Goal: Task Accomplishment & Management: Use online tool/utility

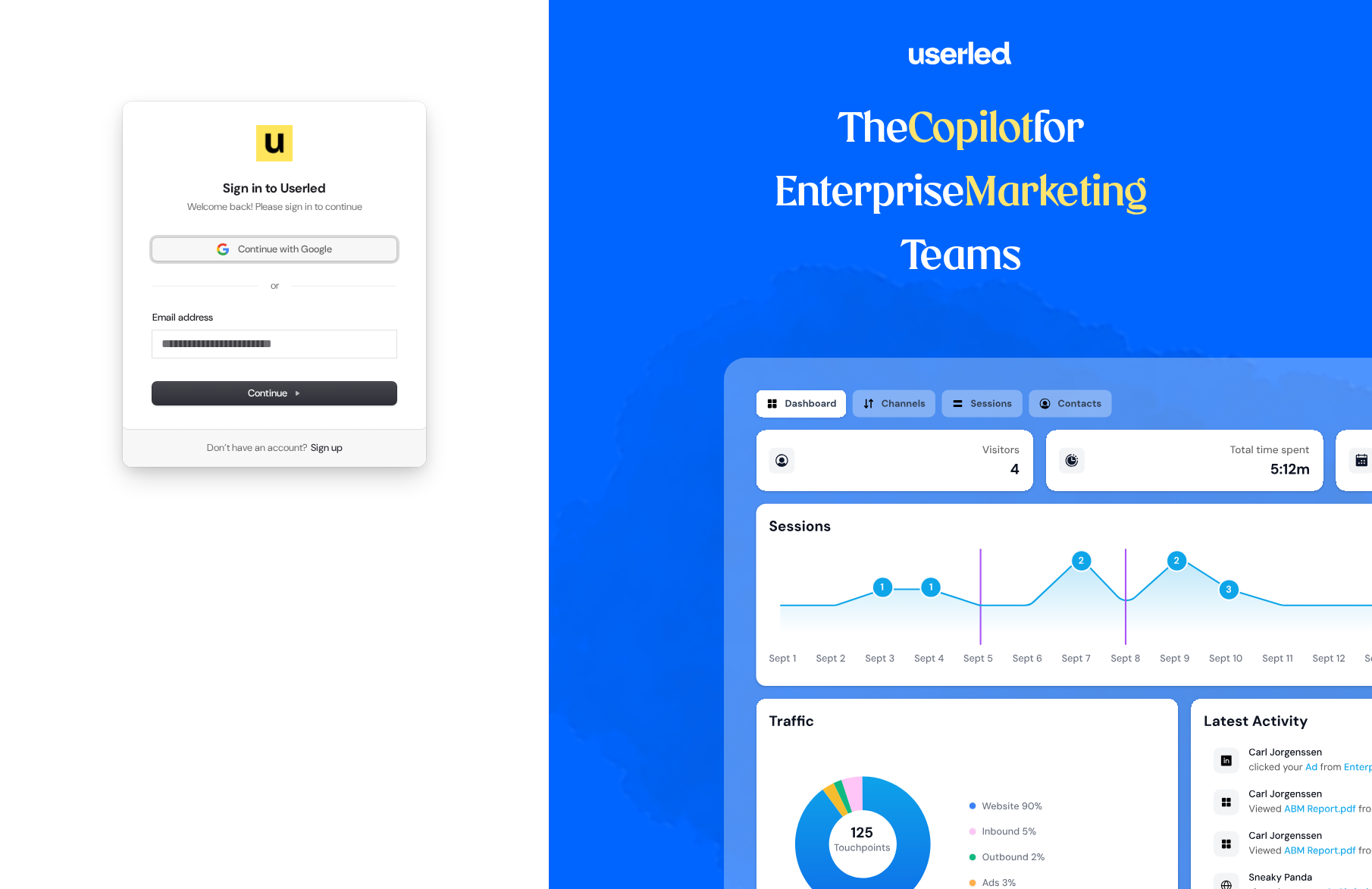
click at [198, 242] on span "Continue with Google" at bounding box center [274, 249] width 226 height 14
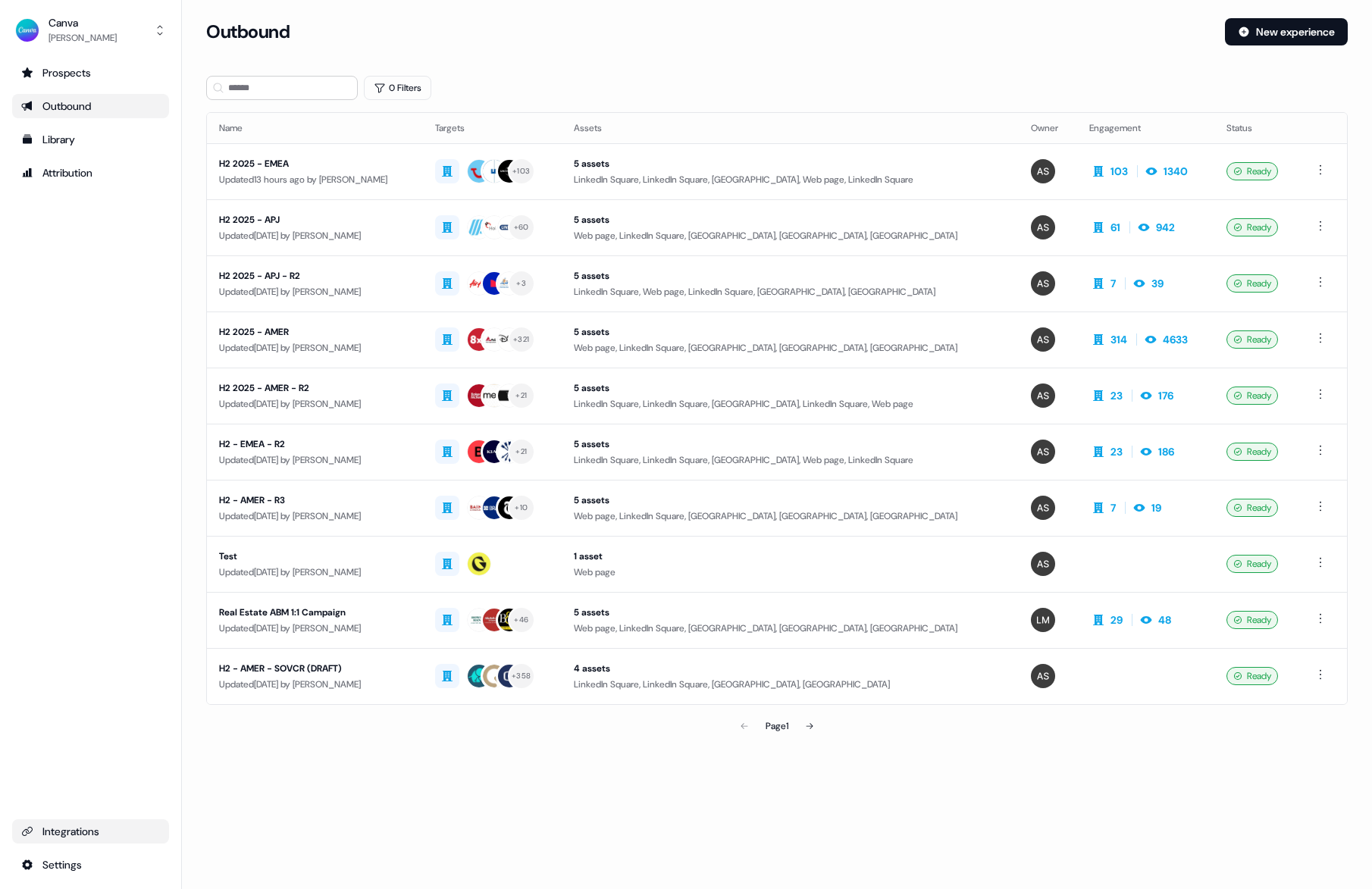
click at [65, 835] on div "Integrations" at bounding box center [90, 831] width 138 height 15
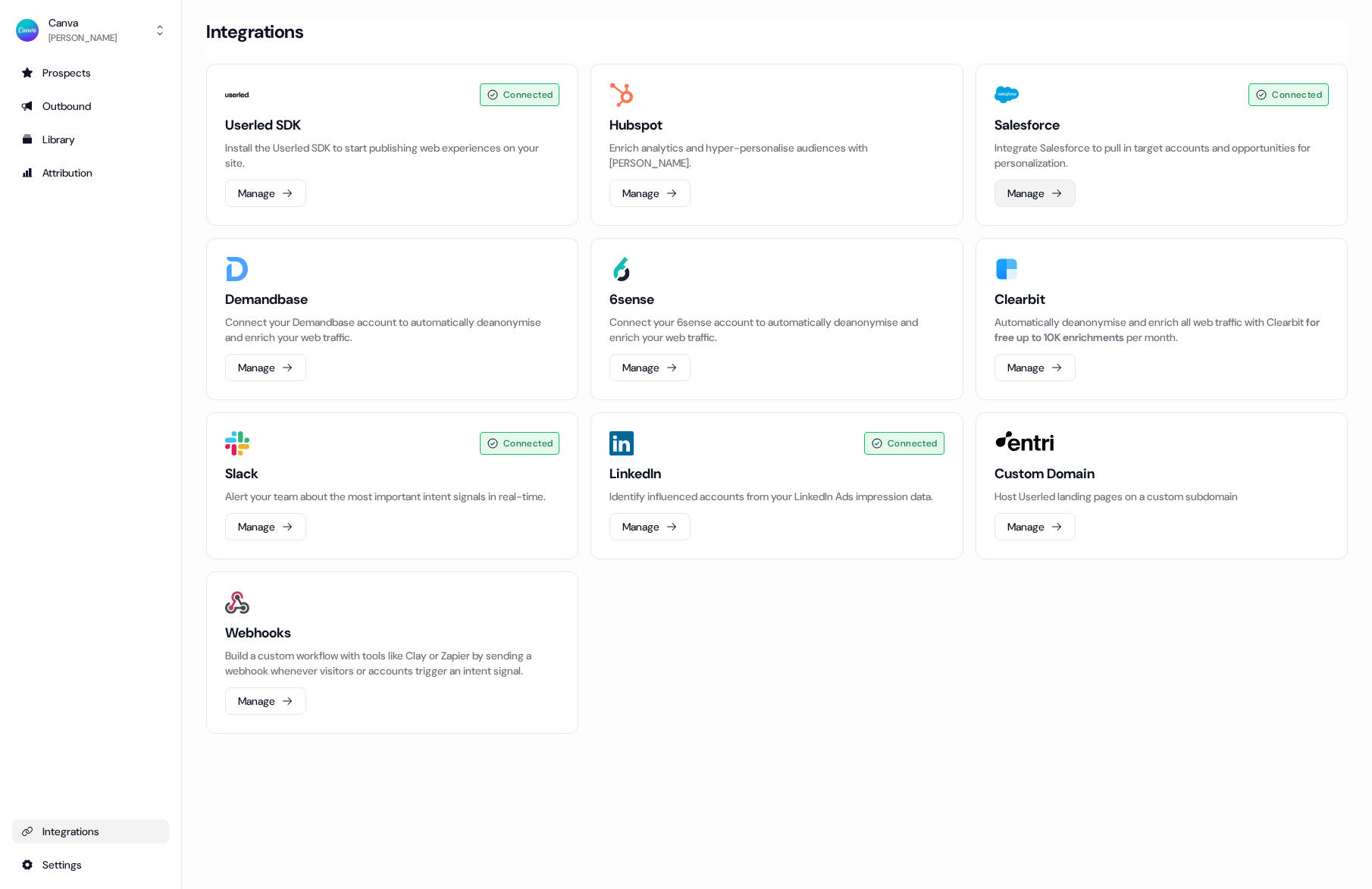
click at [1034, 190] on button "Manage" at bounding box center [1034, 194] width 81 height 27
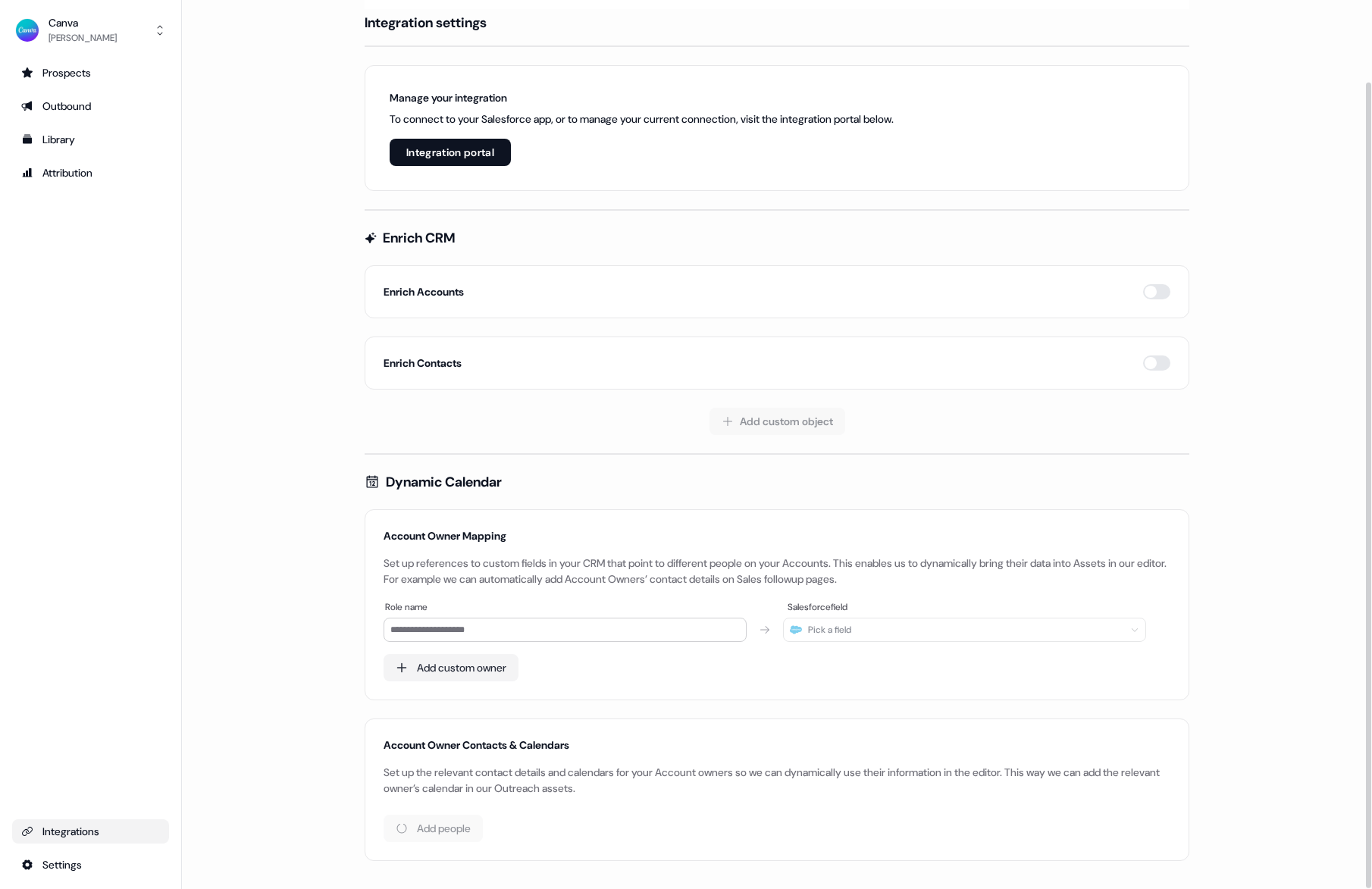
scroll to position [90, 0]
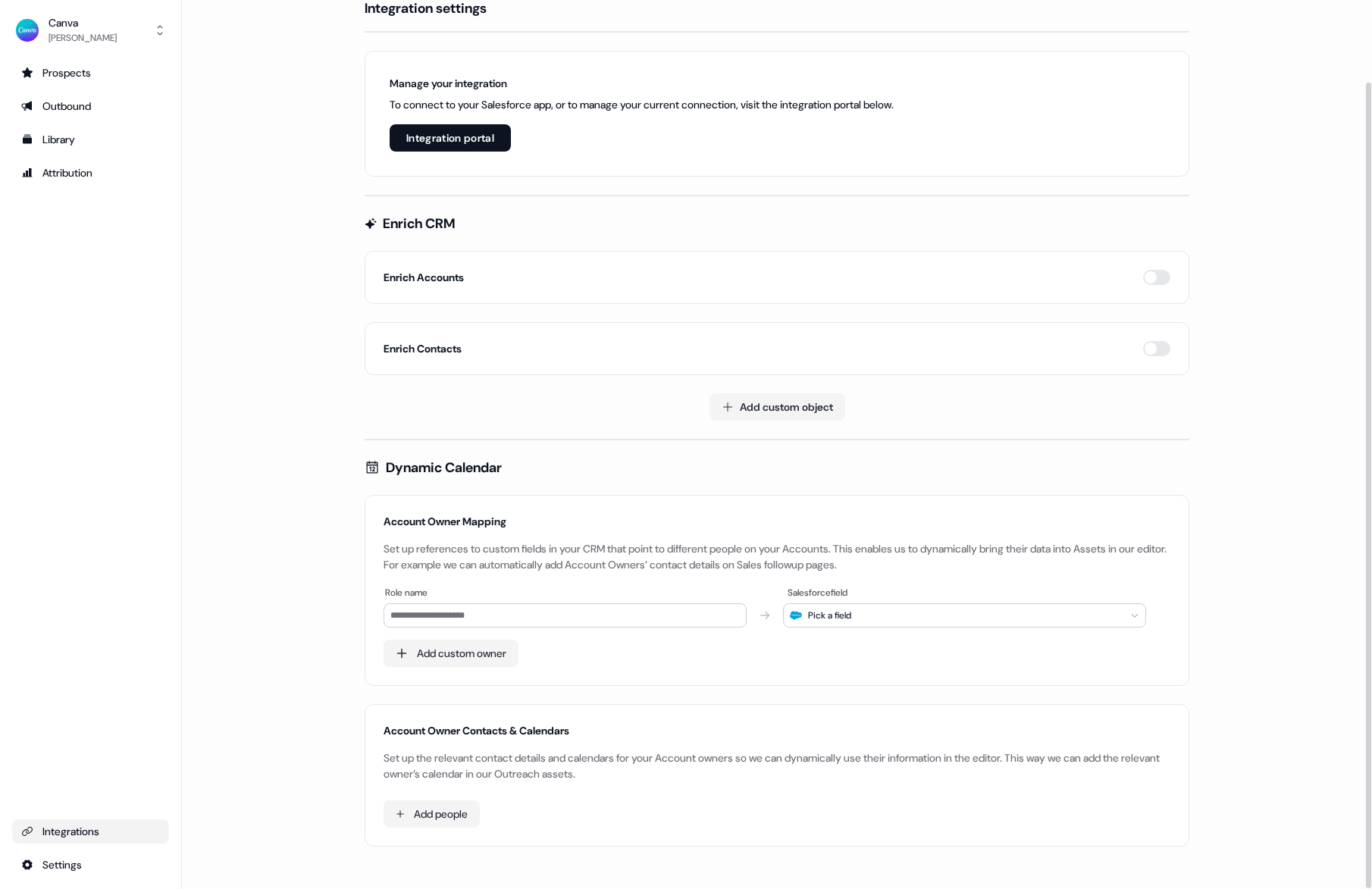
click at [432, 146] on button "Integration portal" at bounding box center [450, 138] width 122 height 27
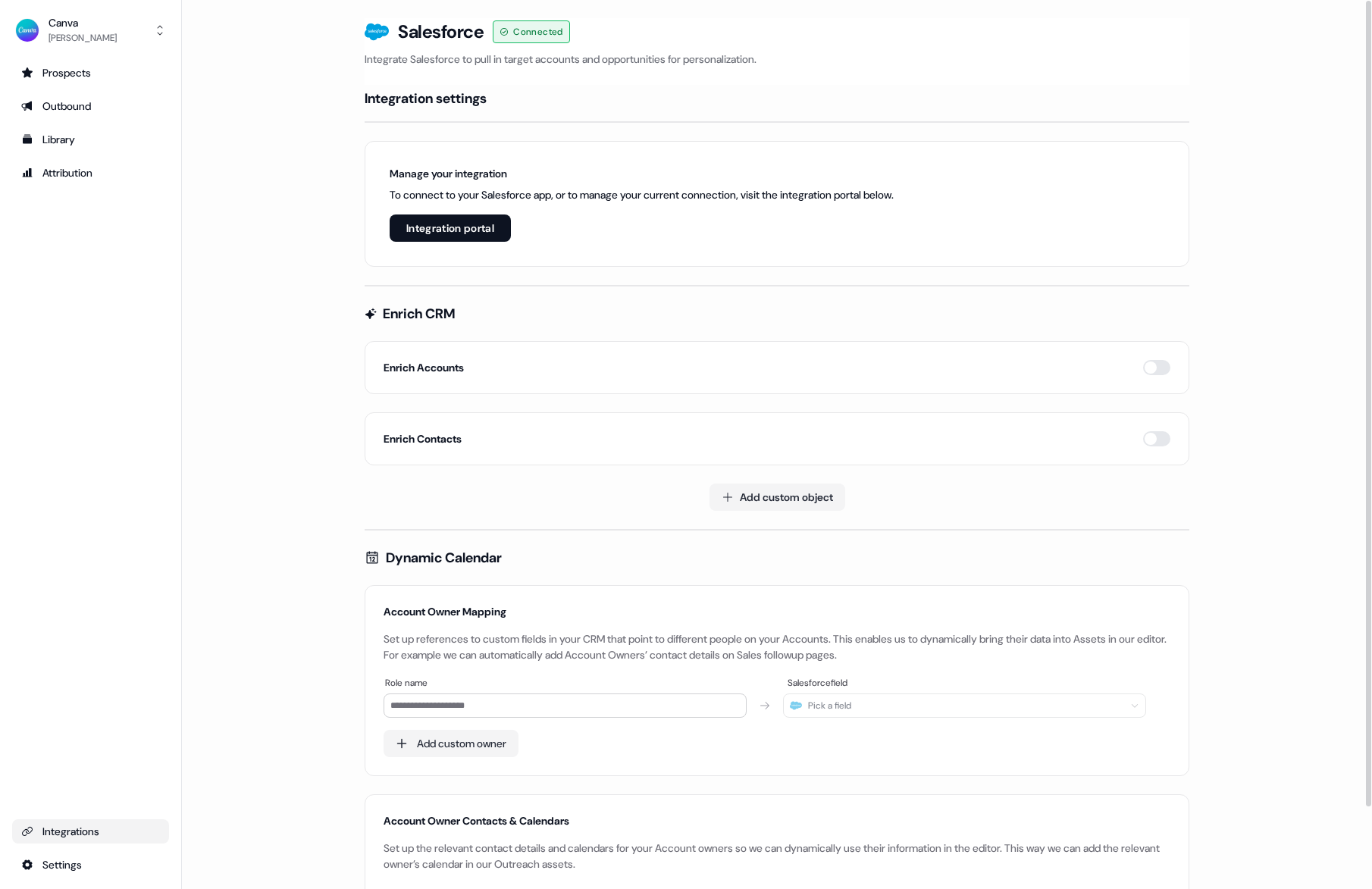
scroll to position [90, 0]
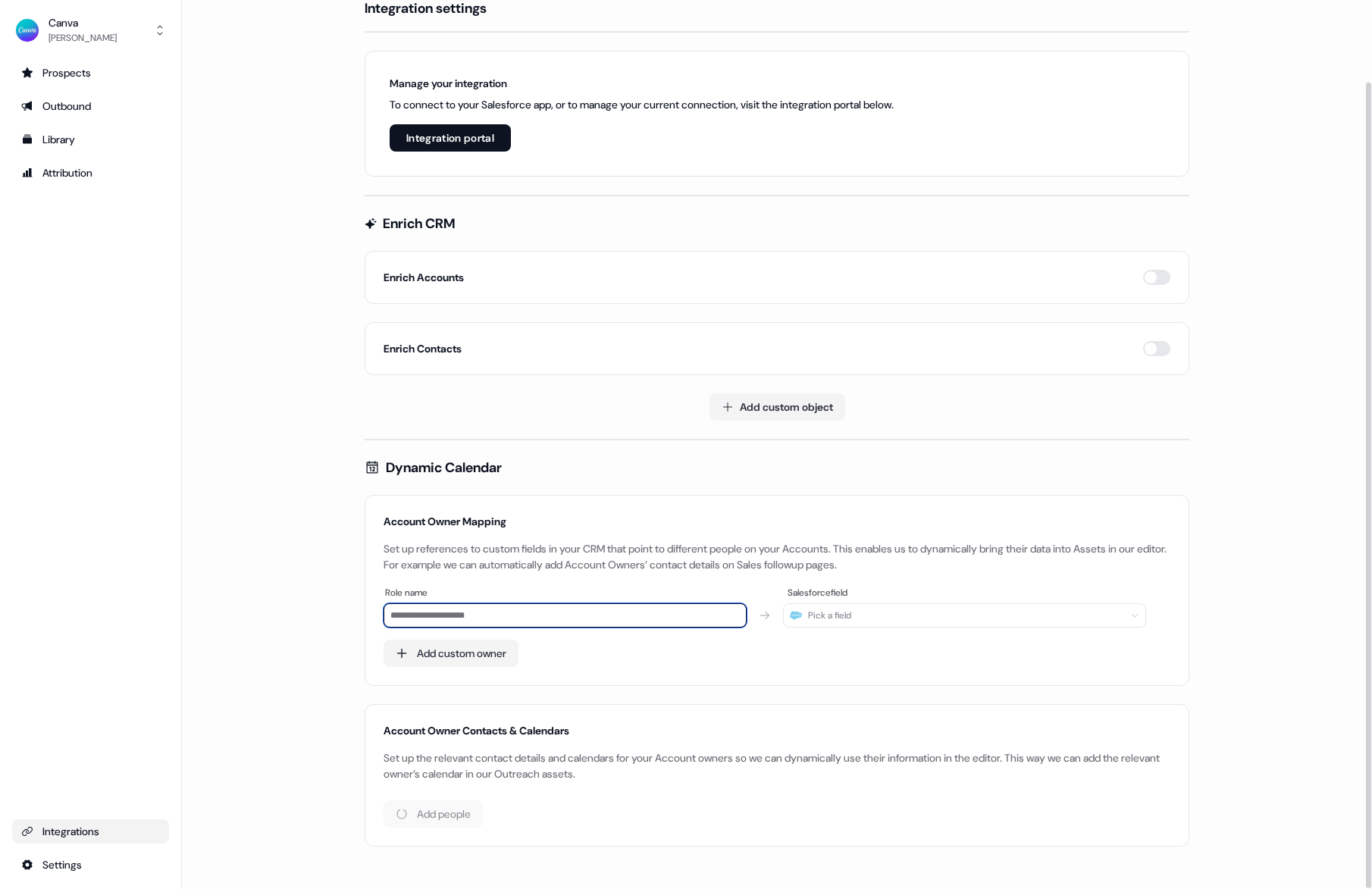
click at [432, 611] on input at bounding box center [565, 615] width 363 height 24
click at [77, 138] on div "Library" at bounding box center [90, 139] width 138 height 15
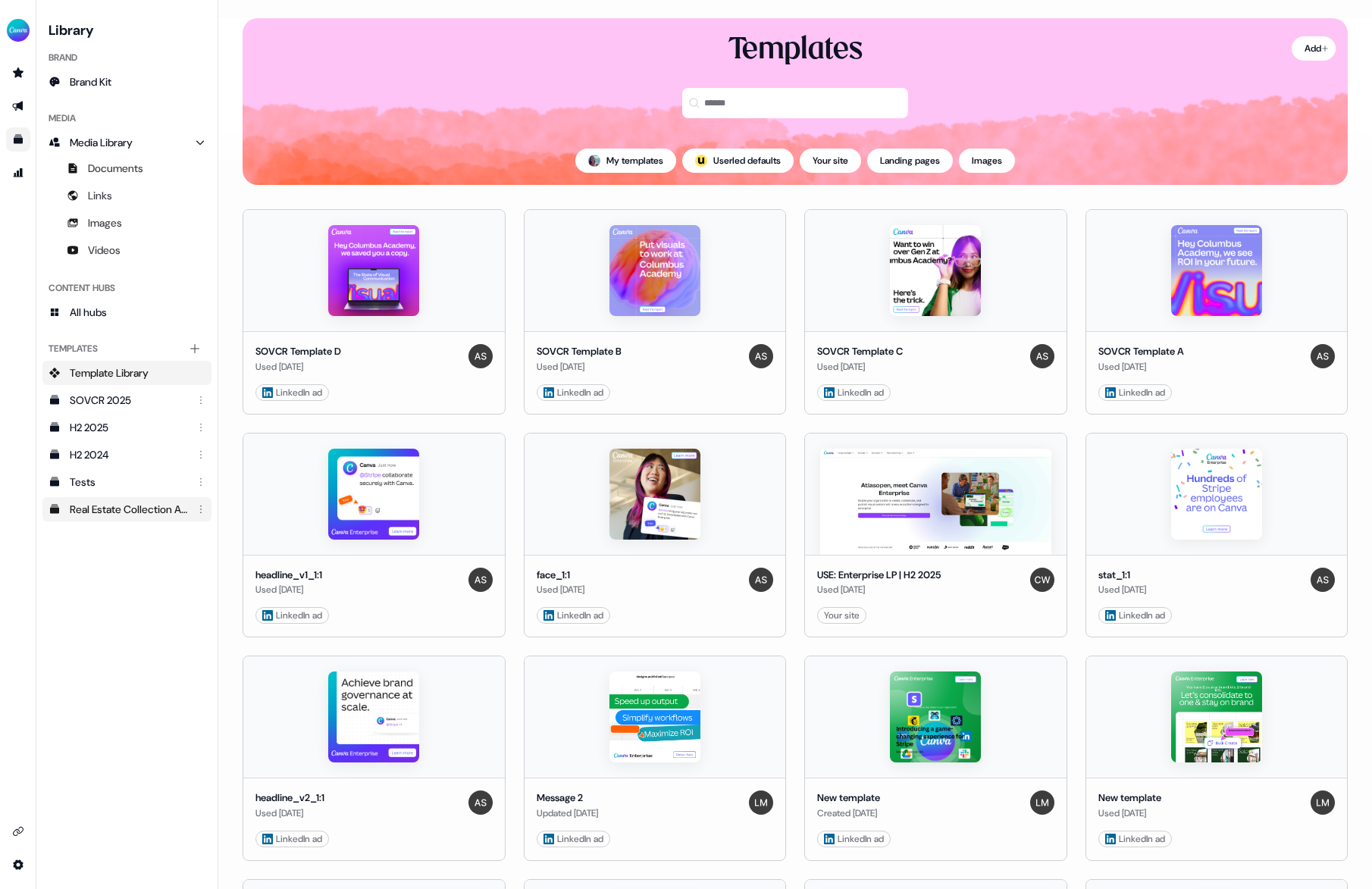
click at [75, 507] on div "Real Estate Collection ABM 1:1" at bounding box center [128, 509] width 118 height 15
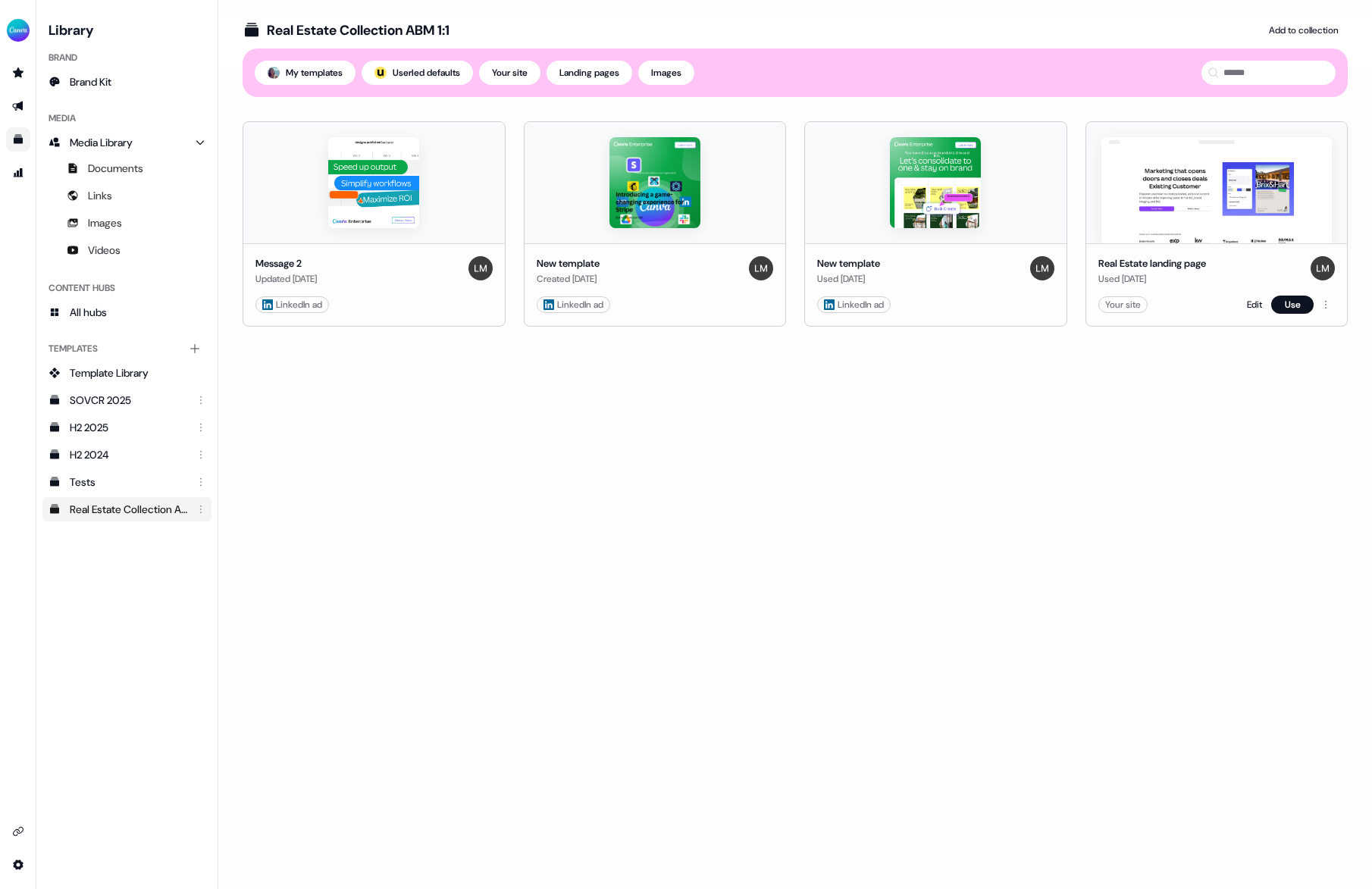
click at [1204, 309] on div "Your site Edit Use" at bounding box center [1217, 304] width 238 height 18
click at [1197, 300] on div "Your site Edit Use" at bounding box center [1217, 304] width 238 height 18
click at [1246, 305] on link "Edit" at bounding box center [1254, 304] width 15 height 15
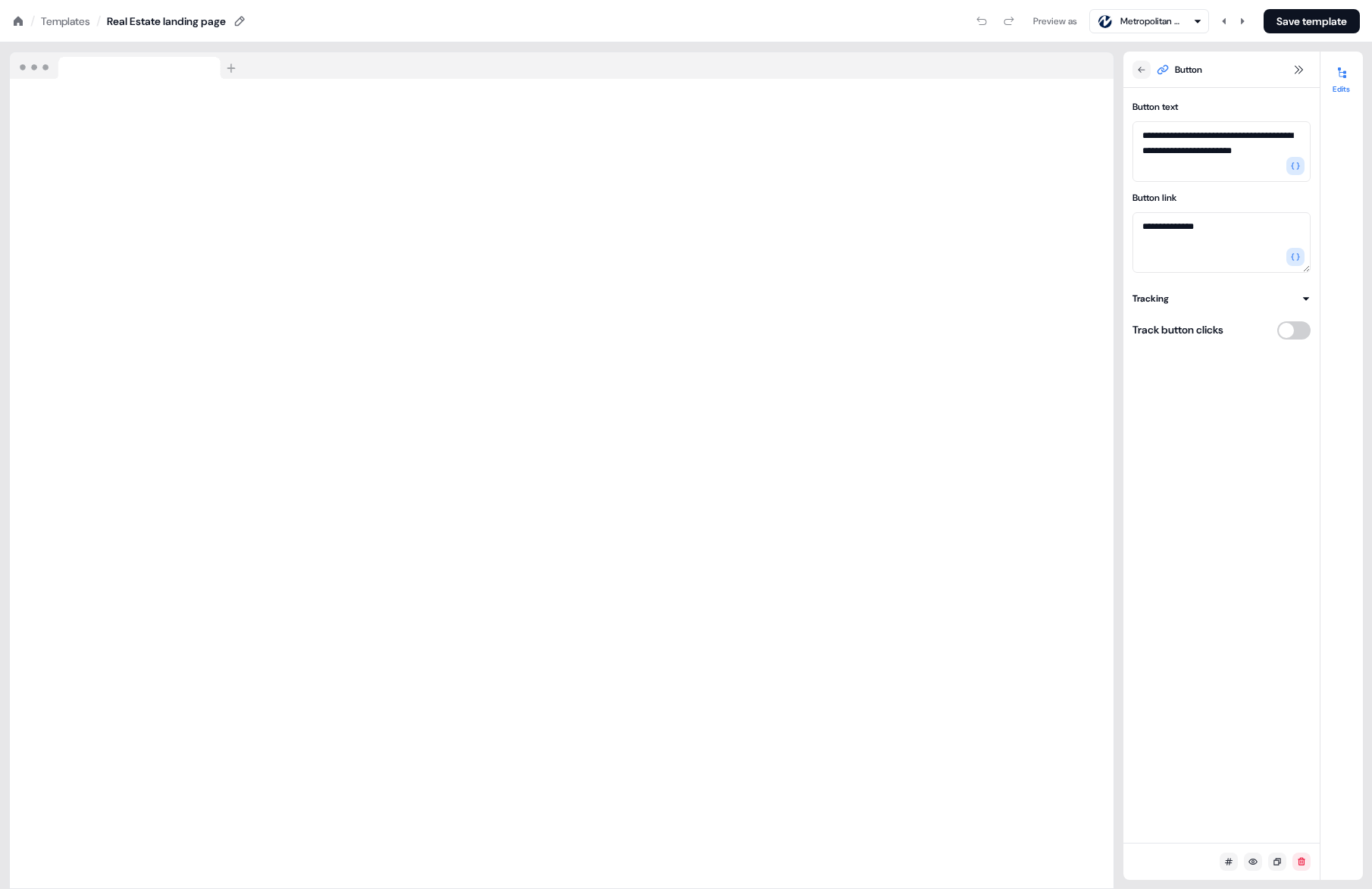
click at [1309, 302] on icon at bounding box center [1305, 298] width 9 height 9
click at [18, 23] on icon at bounding box center [18, 21] width 12 height 12
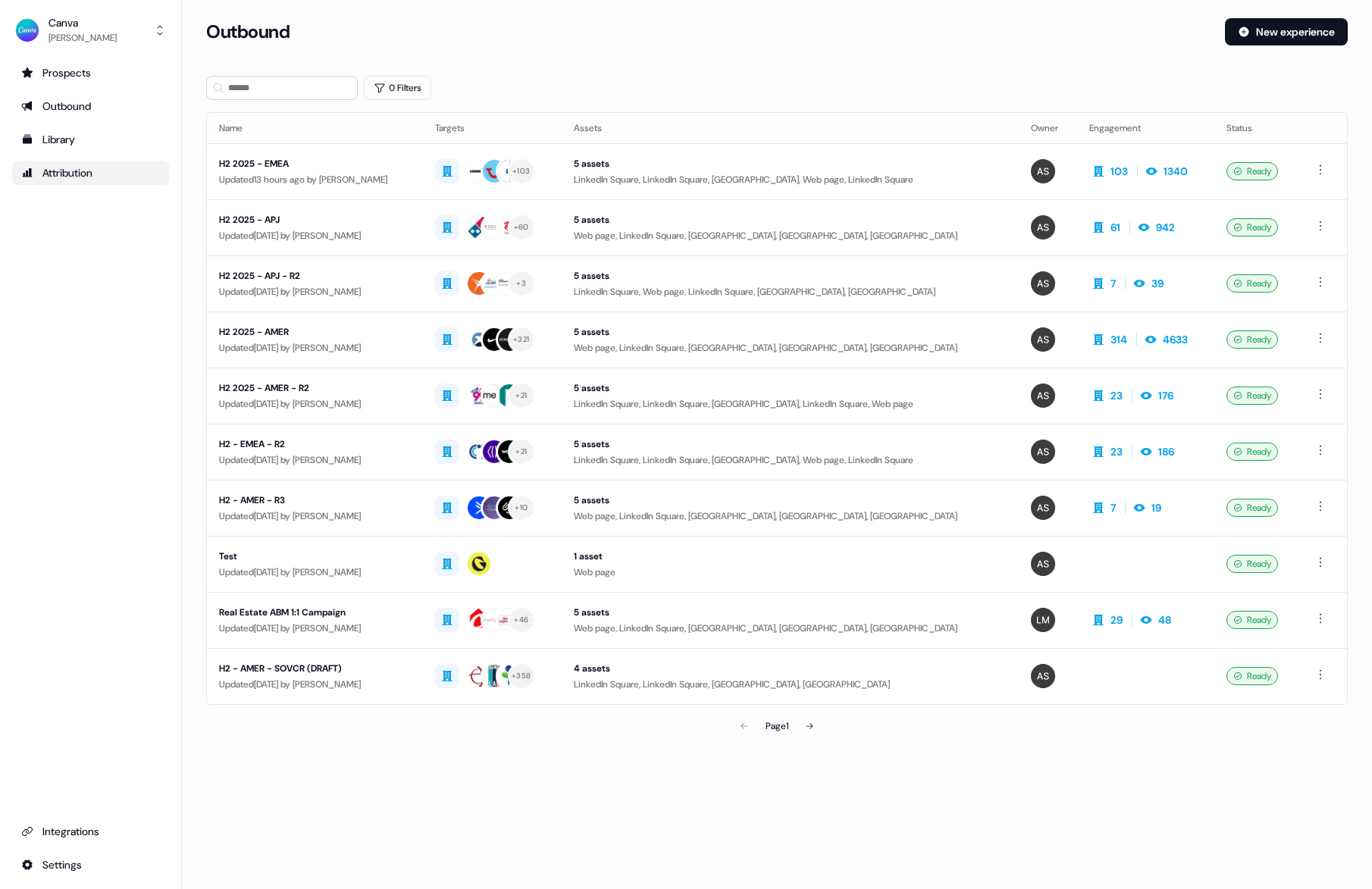
click at [66, 178] on div "Attribution" at bounding box center [90, 173] width 138 height 15
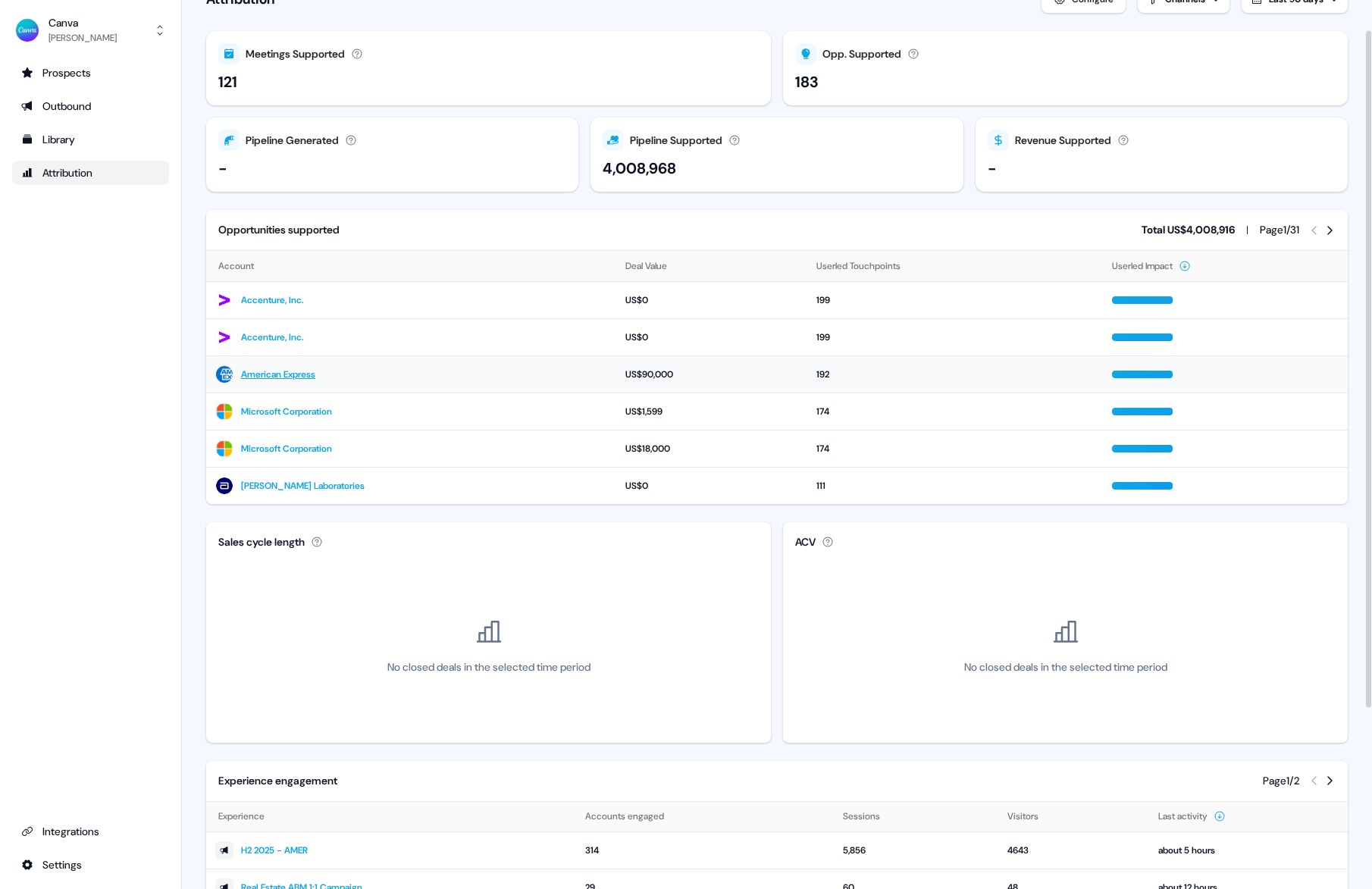
scroll to position [39, 0]
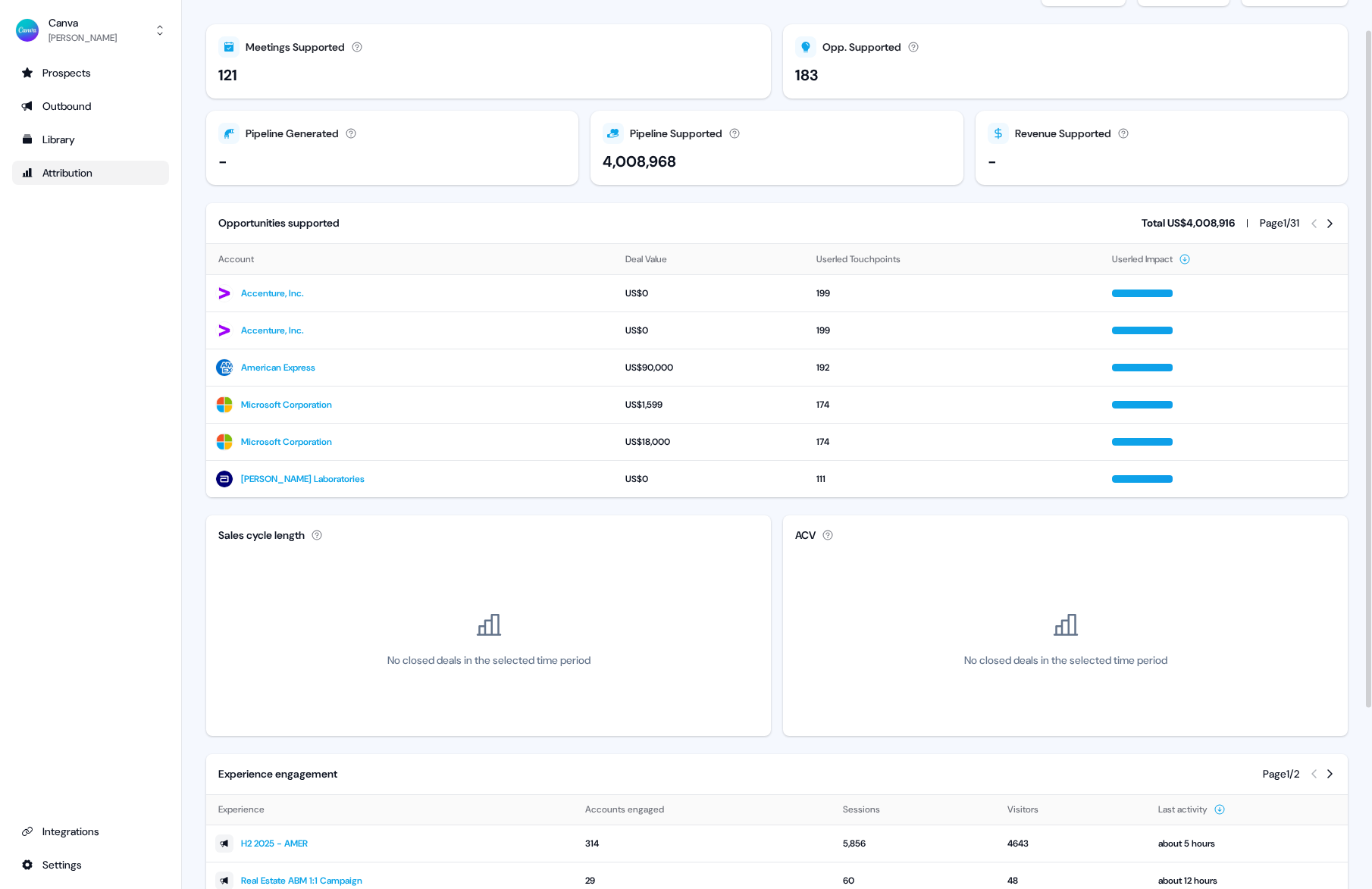
click at [1327, 225] on icon at bounding box center [1329, 223] width 12 height 12
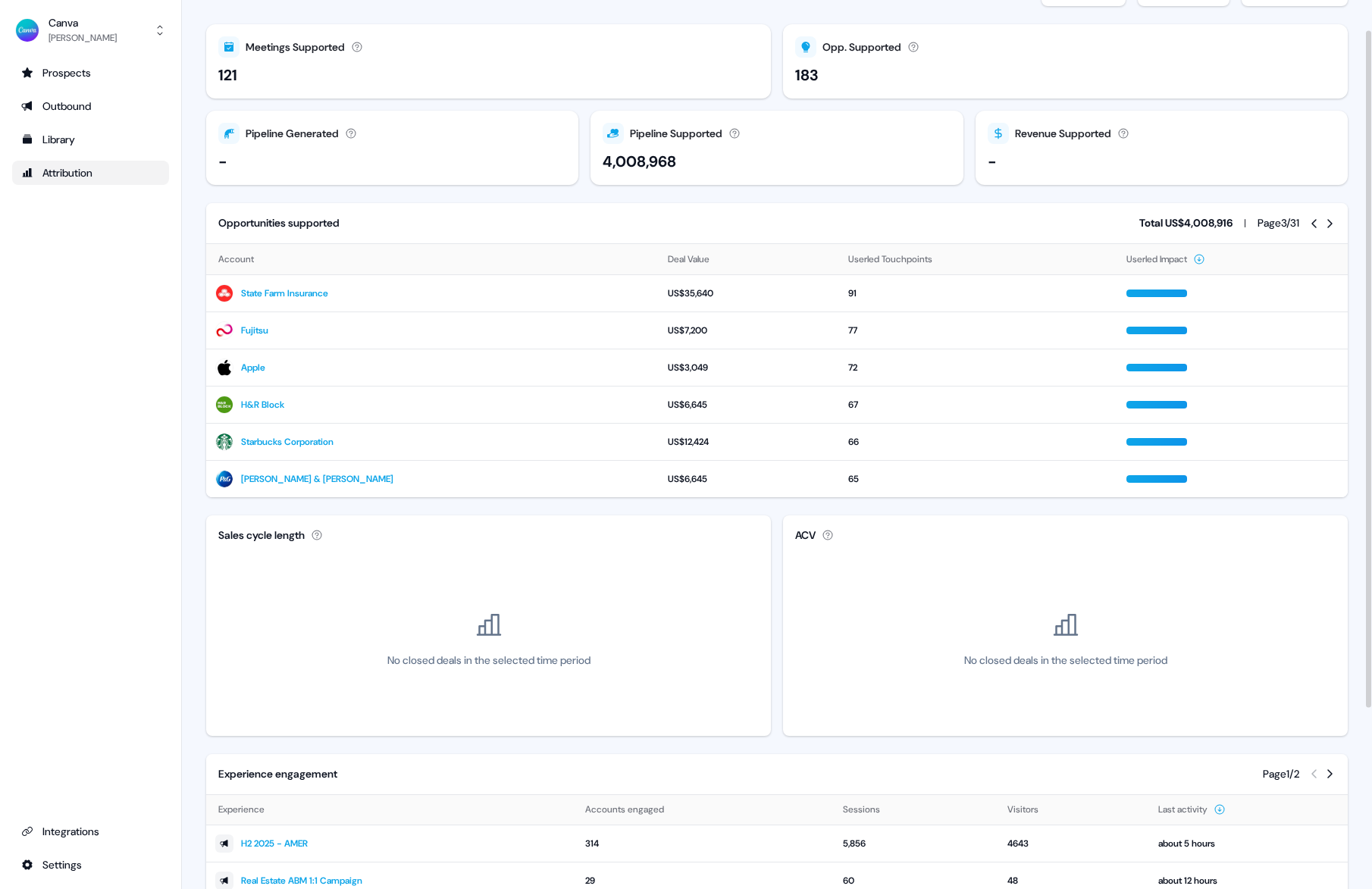
click at [1327, 225] on icon at bounding box center [1329, 223] width 12 height 12
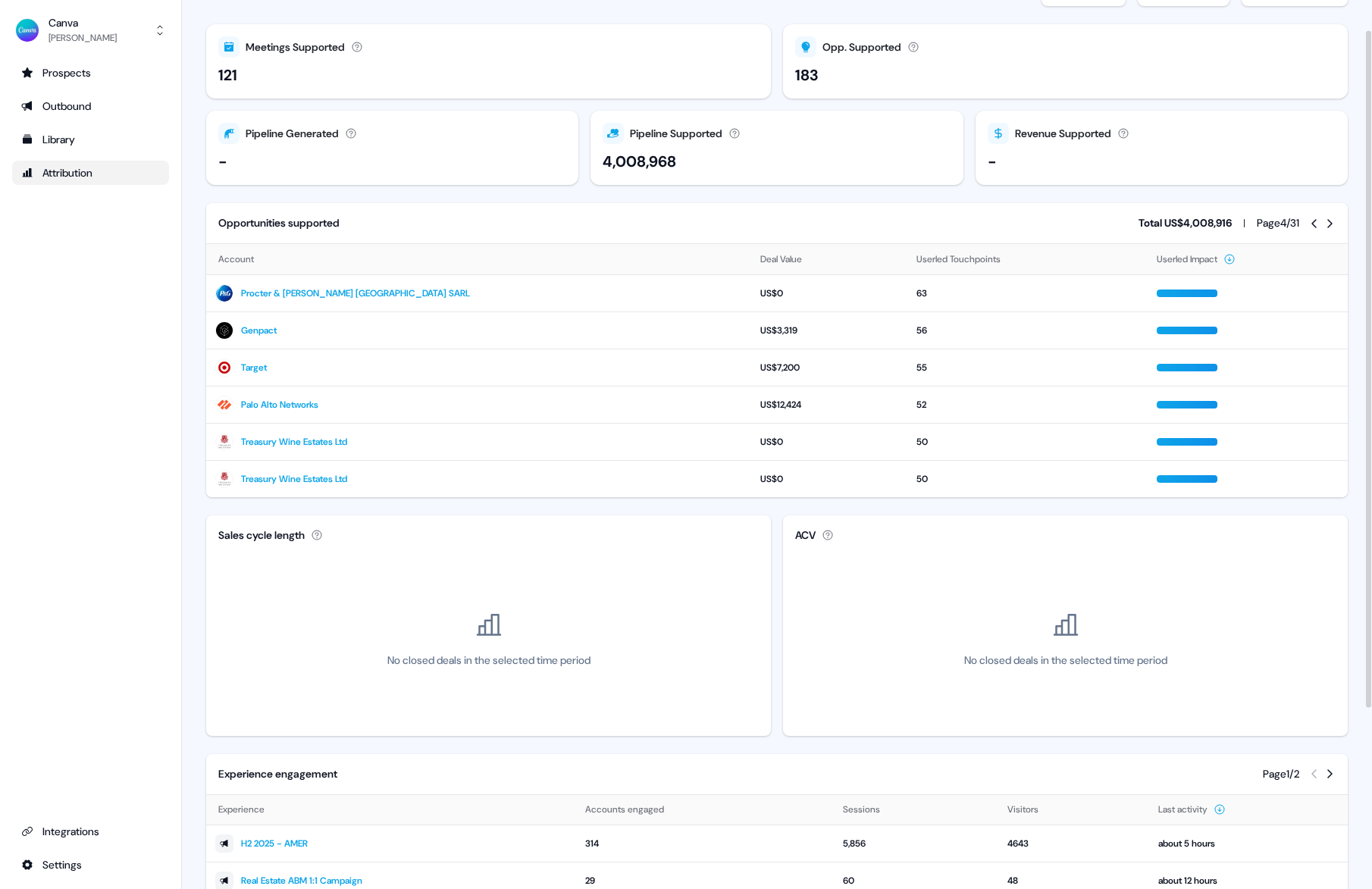
click at [1327, 225] on icon at bounding box center [1329, 223] width 12 height 12
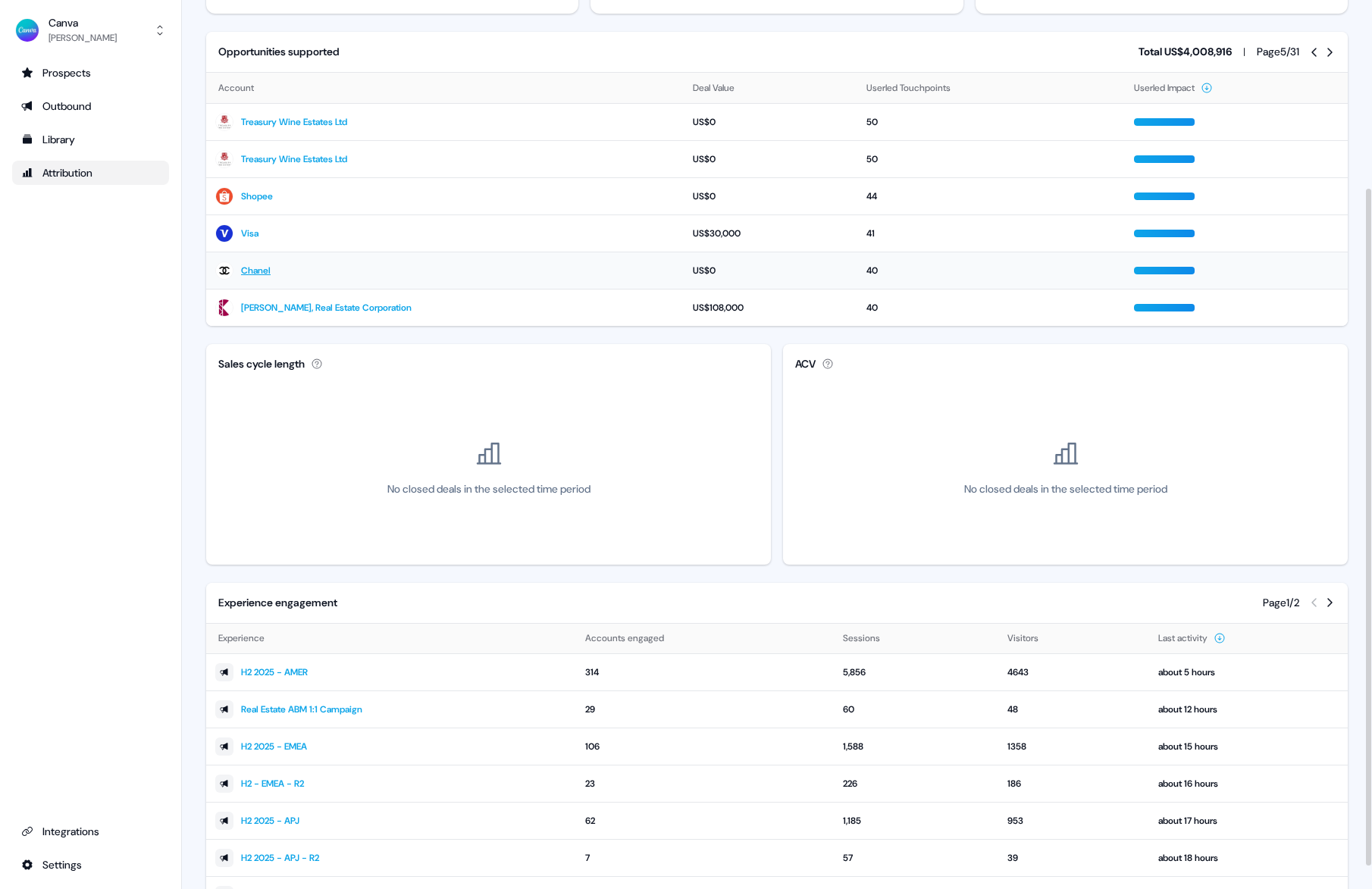
scroll to position [278, 0]
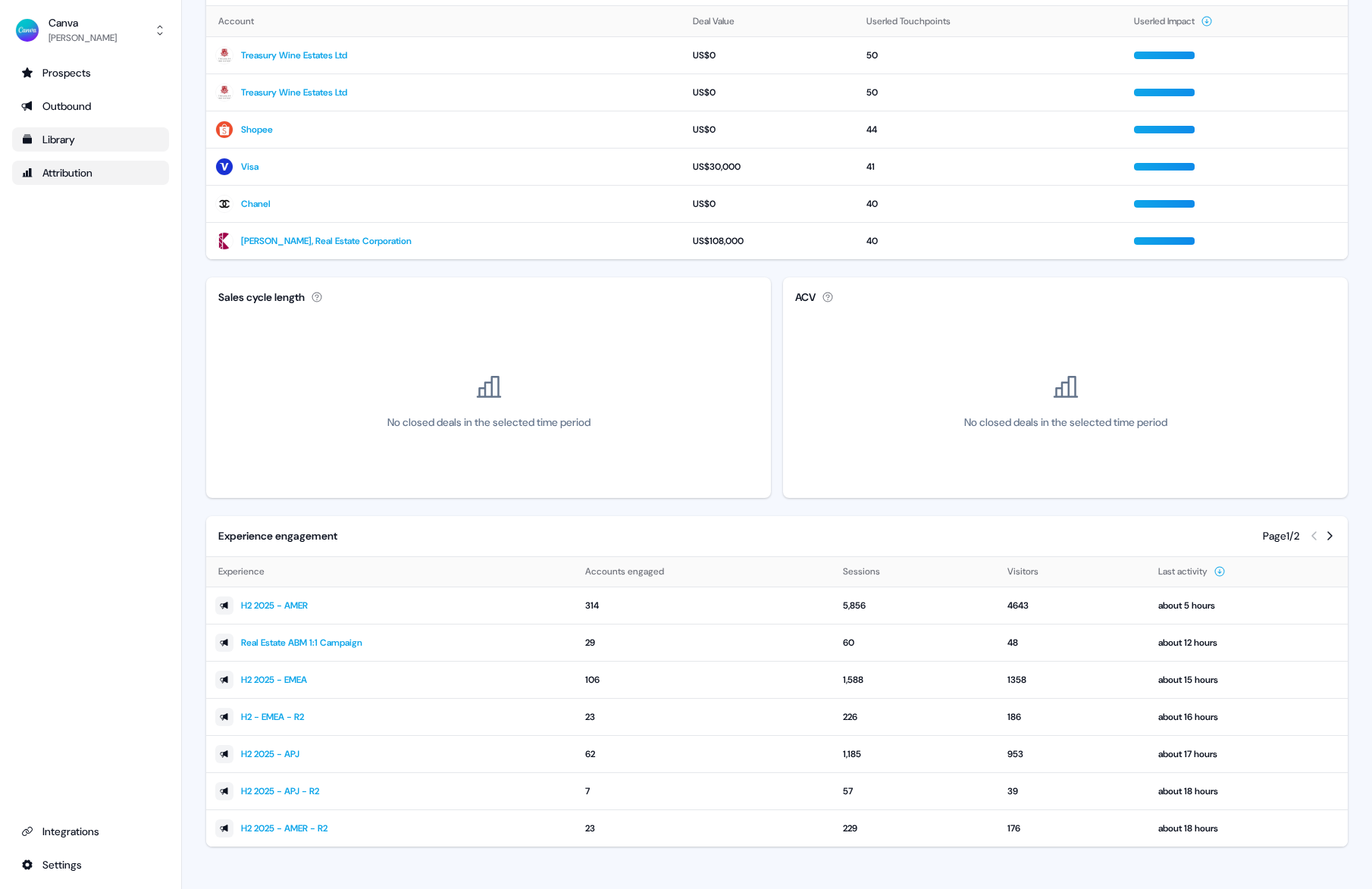
click at [67, 137] on div "Library" at bounding box center [90, 139] width 138 height 15
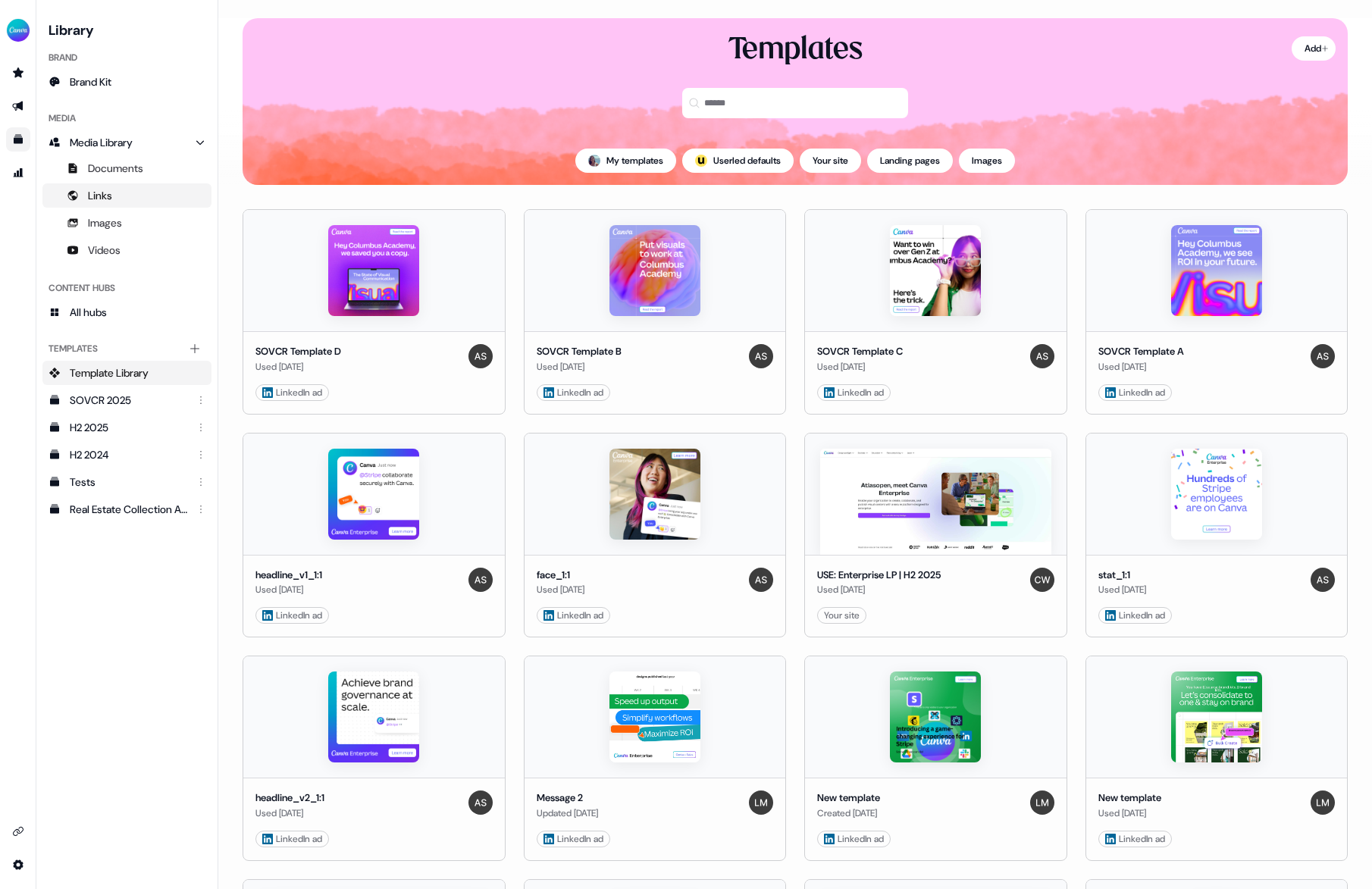
click at [84, 197] on link "Links" at bounding box center [126, 195] width 169 height 24
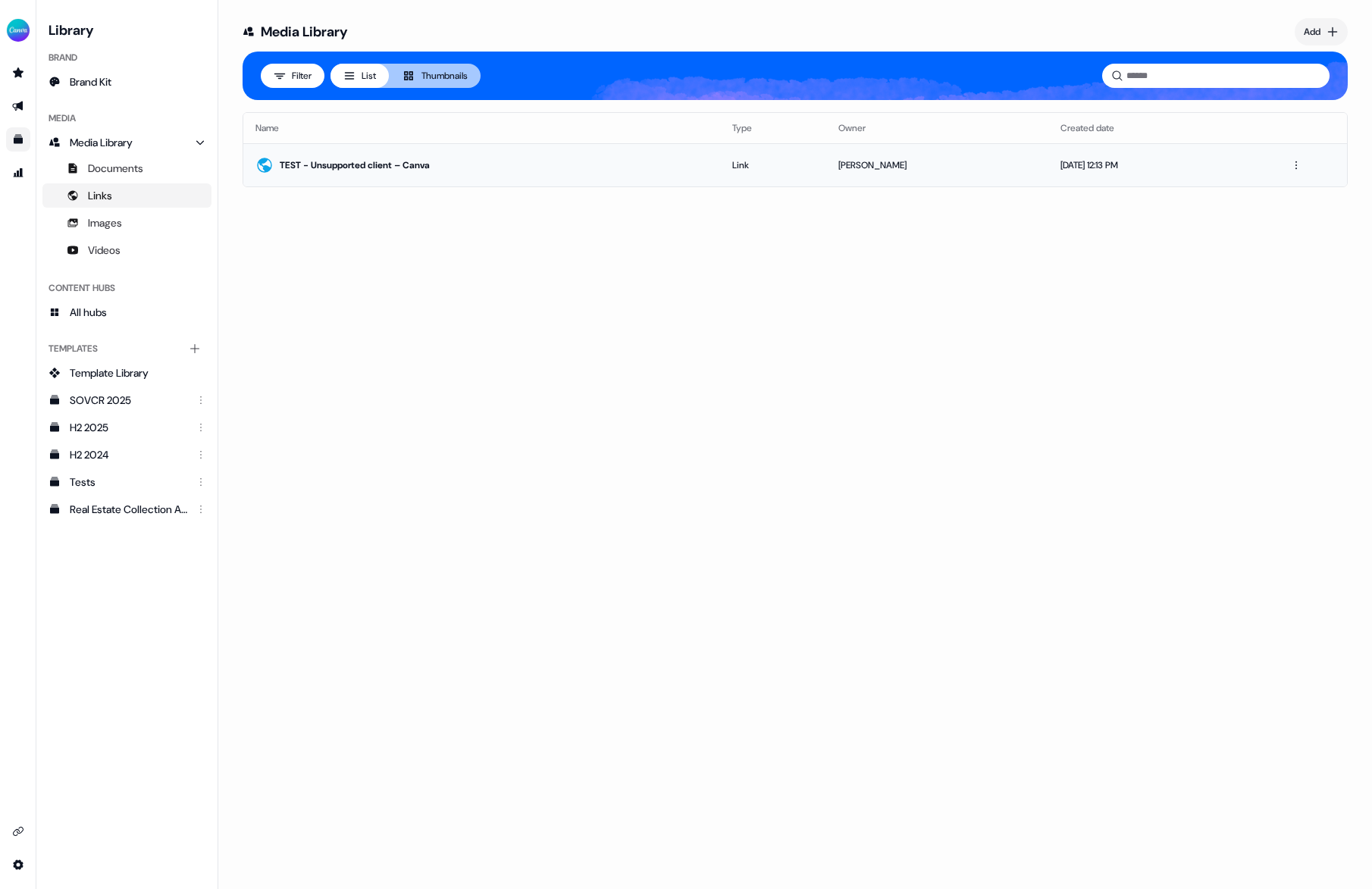
click at [399, 164] on div "TEST - Unsupported client – Canva" at bounding box center [494, 165] width 428 height 15
